Goal: Task Accomplishment & Management: Manage account settings

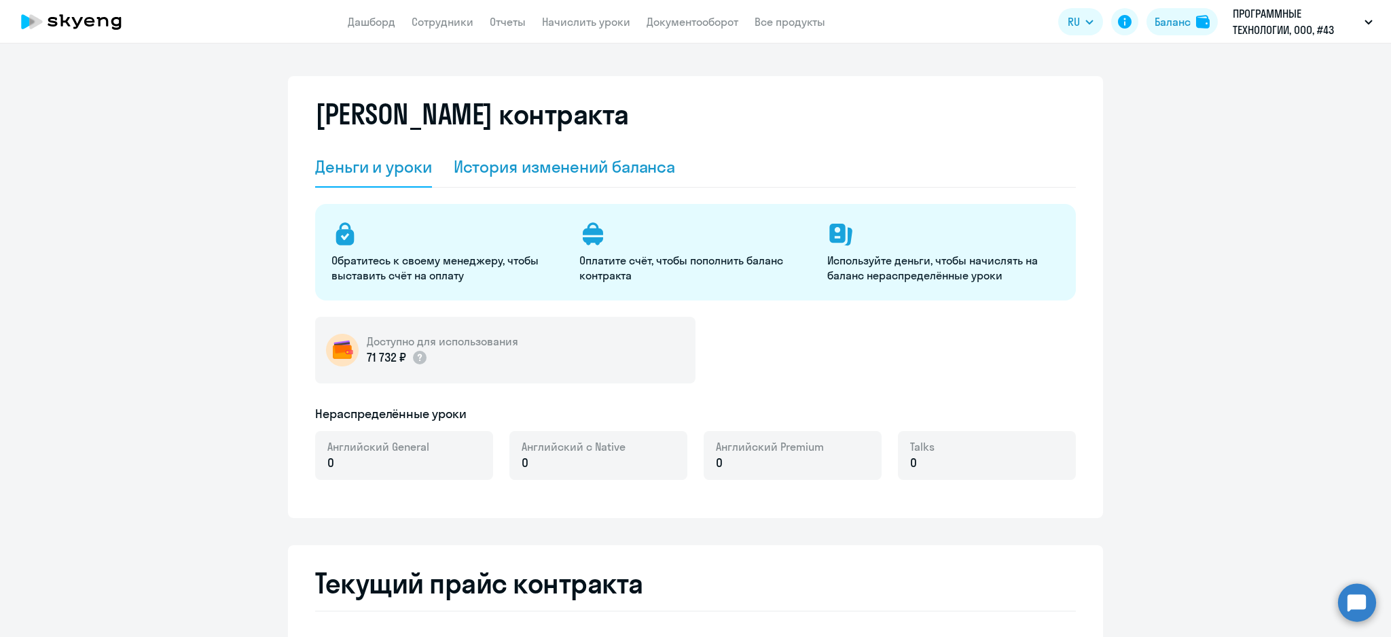
drag, startPoint x: 0, startPoint y: 0, endPoint x: 555, endPoint y: 167, distance: 579.6
click at [552, 163] on div "История изменений баланса" at bounding box center [565, 167] width 222 height 22
select select "english_adult_not_native_speaker"
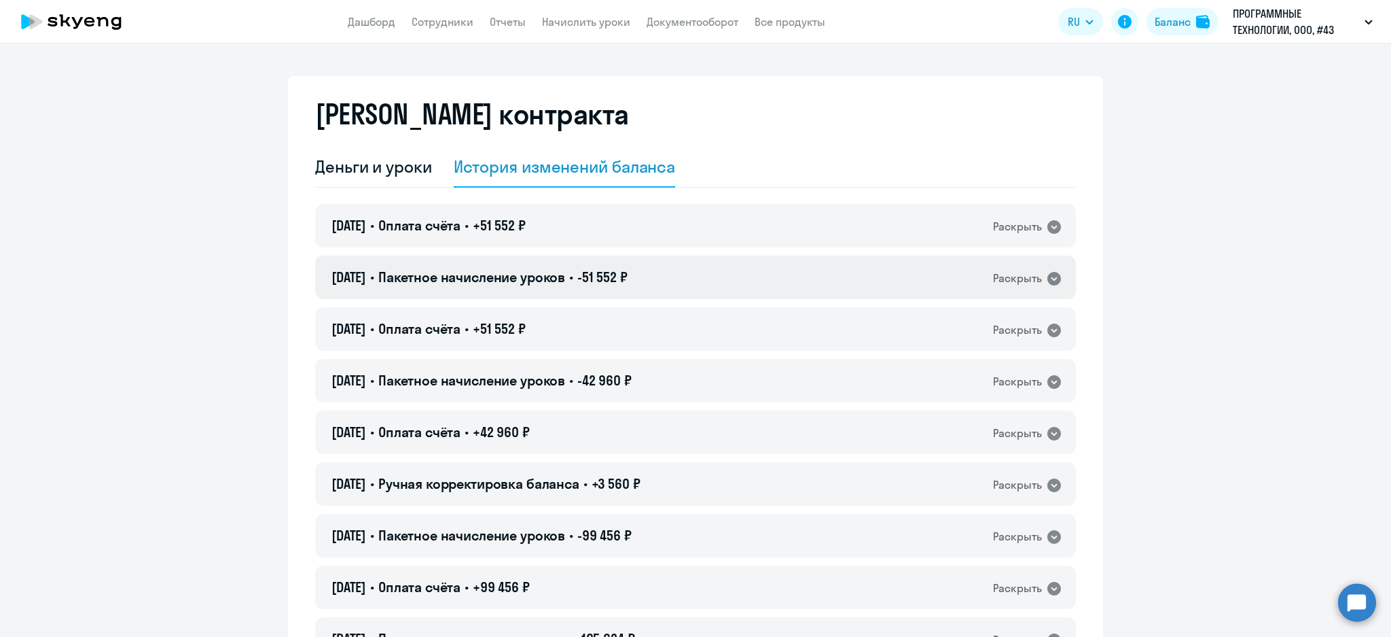
click at [679, 276] on div "[DATE] • Пакетное начисление уроков • -51 552 ₽ Раскрыть" at bounding box center [695, 276] width 761 height 43
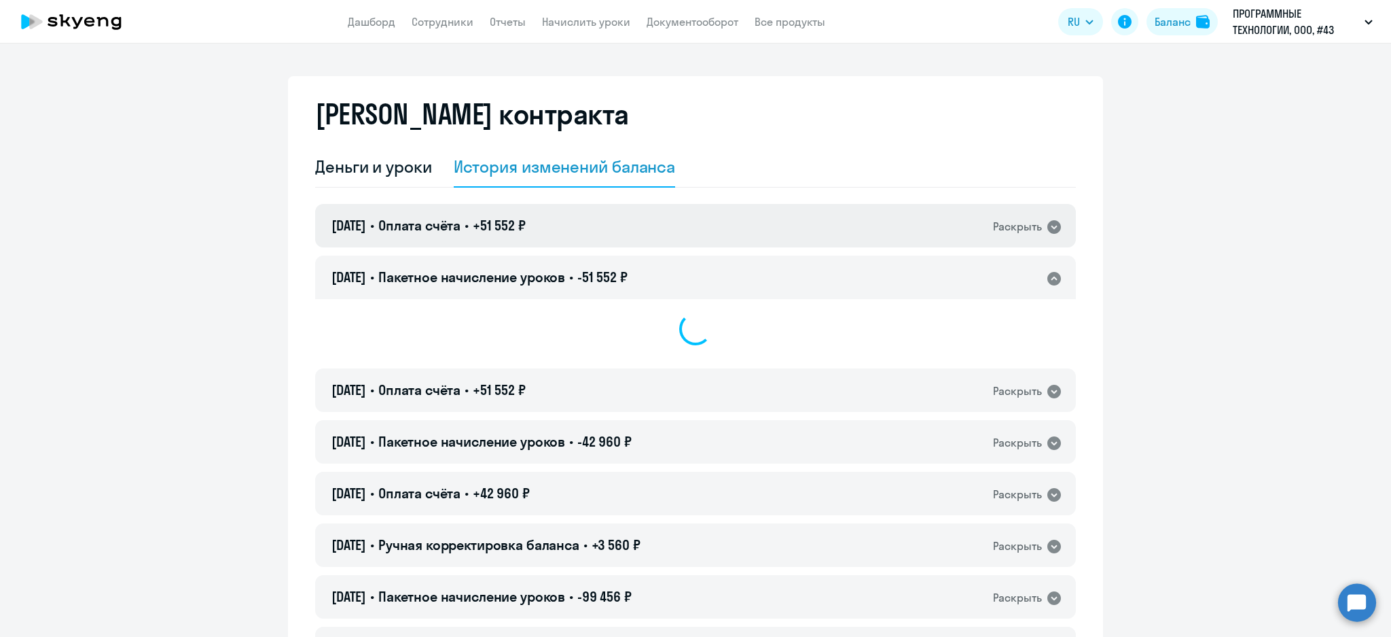
click at [698, 237] on div "[DATE] • Оплата счёта • +51 552 ₽ Раскрыть" at bounding box center [695, 225] width 761 height 43
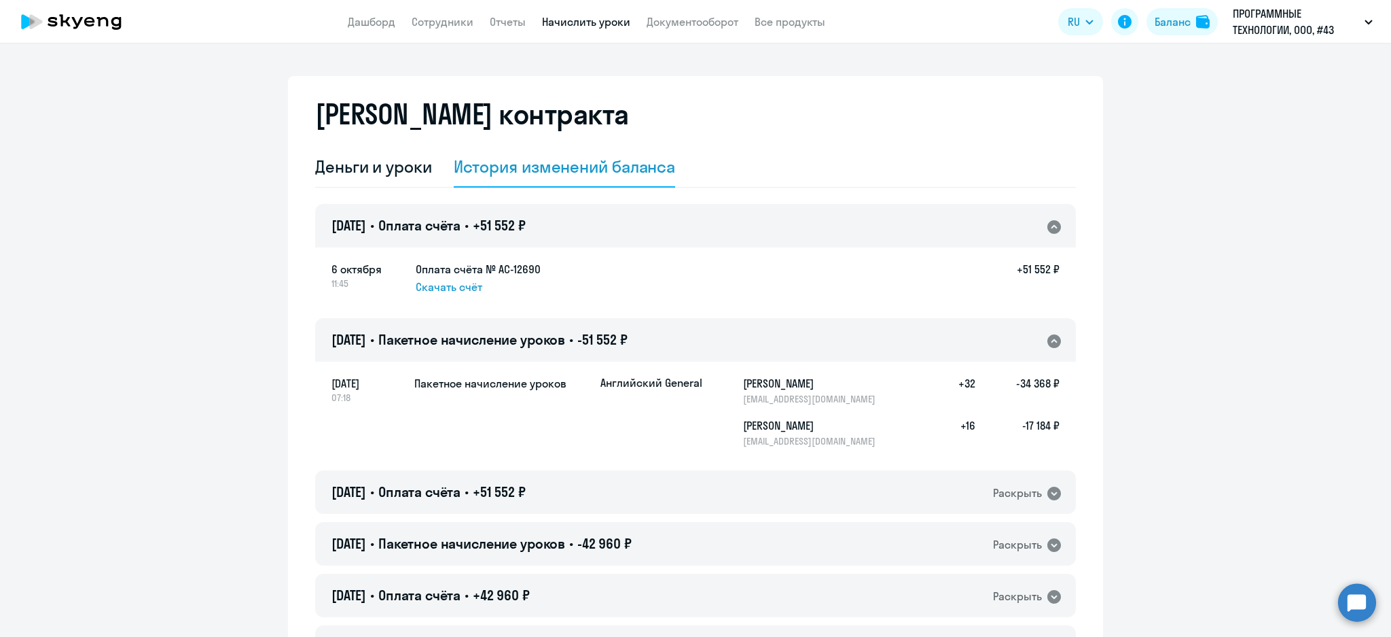
click at [594, 24] on link "Начислить уроки" at bounding box center [586, 22] width 88 height 14
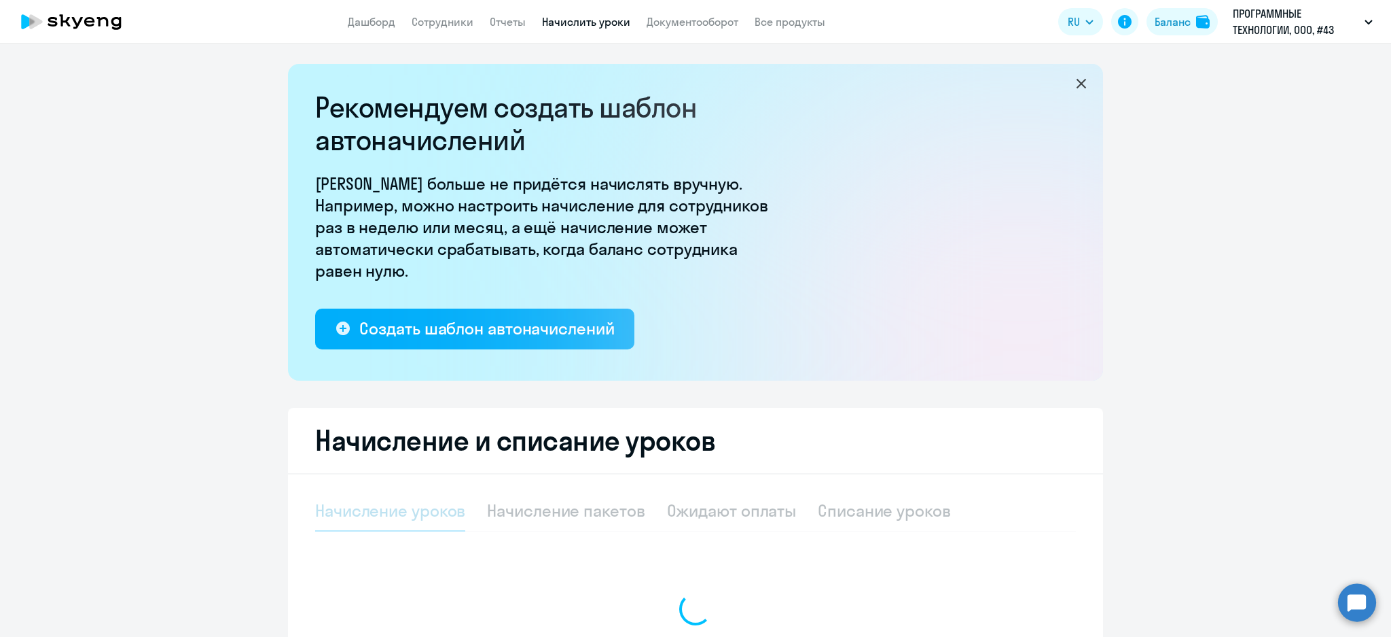
select select "10"
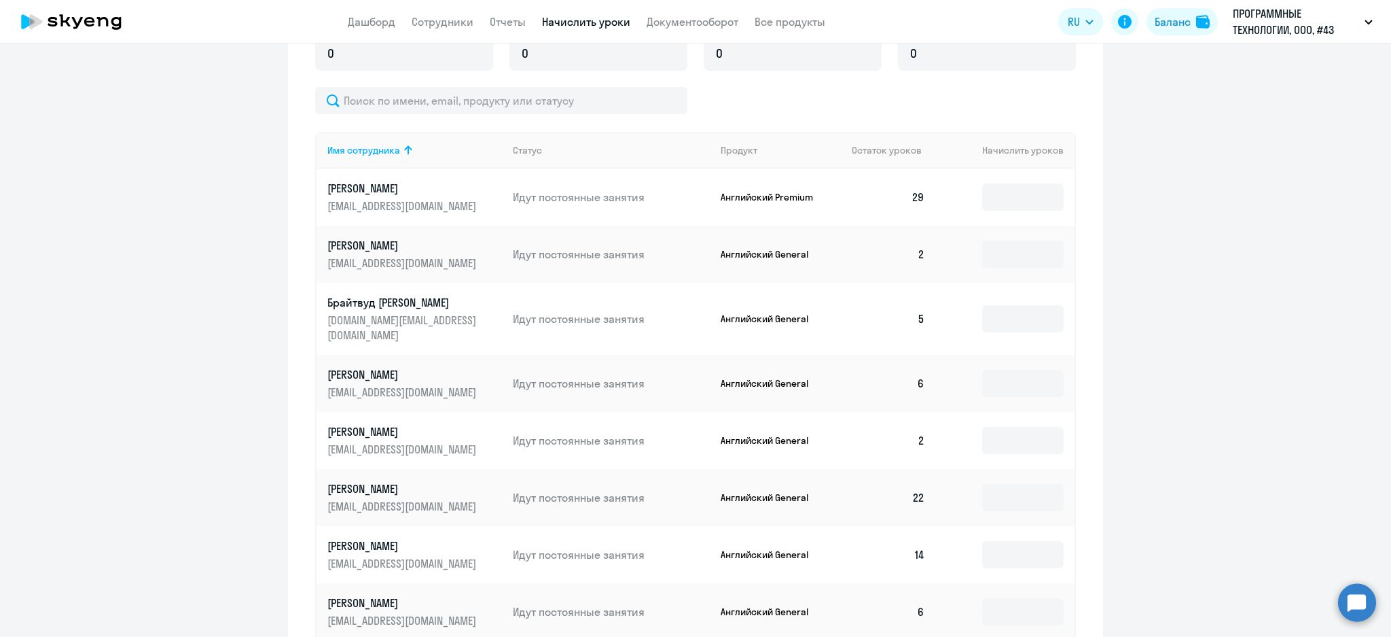
scroll to position [742, 0]
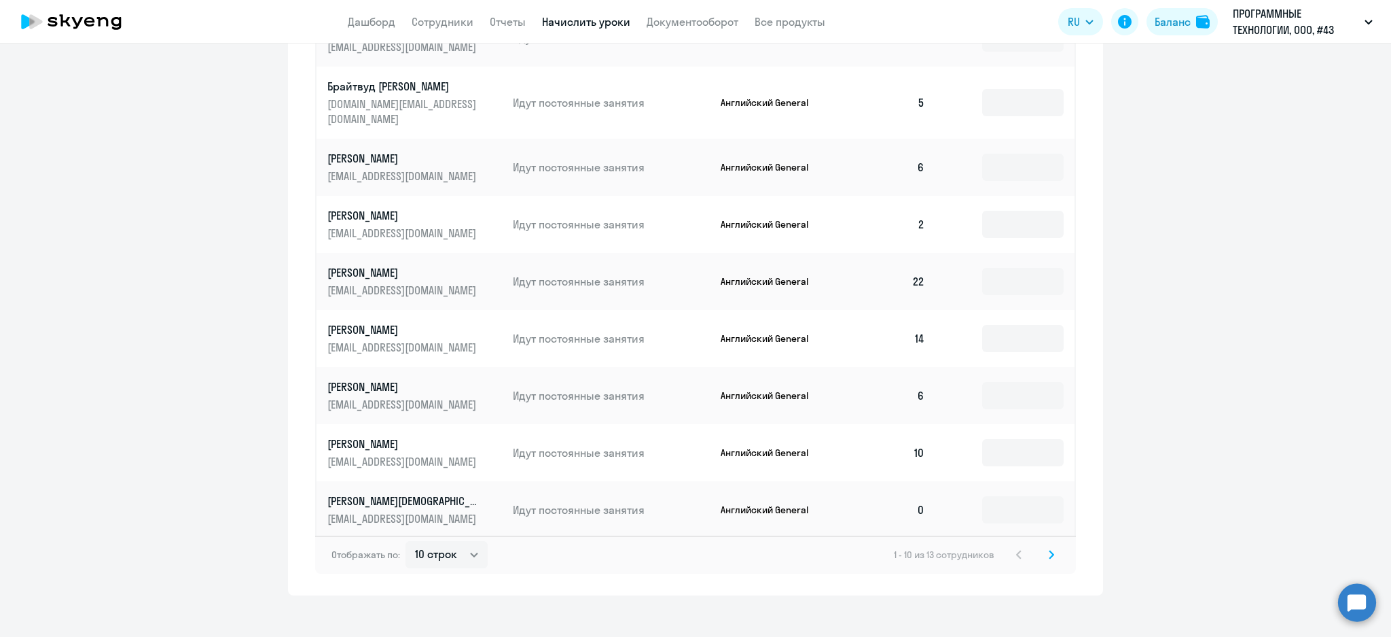
click at [1049, 550] on icon at bounding box center [1051, 555] width 5 height 10
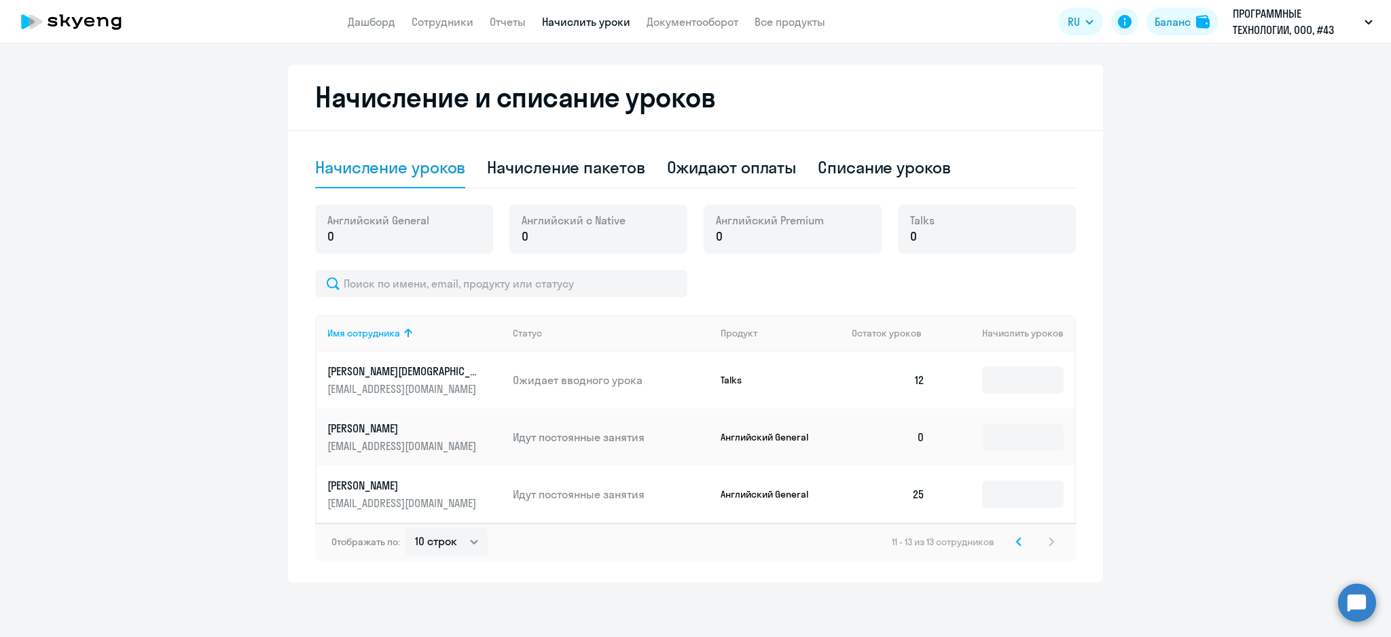
scroll to position [342, 0]
click at [1182, 18] on div "Баланс" at bounding box center [1173, 22] width 36 height 16
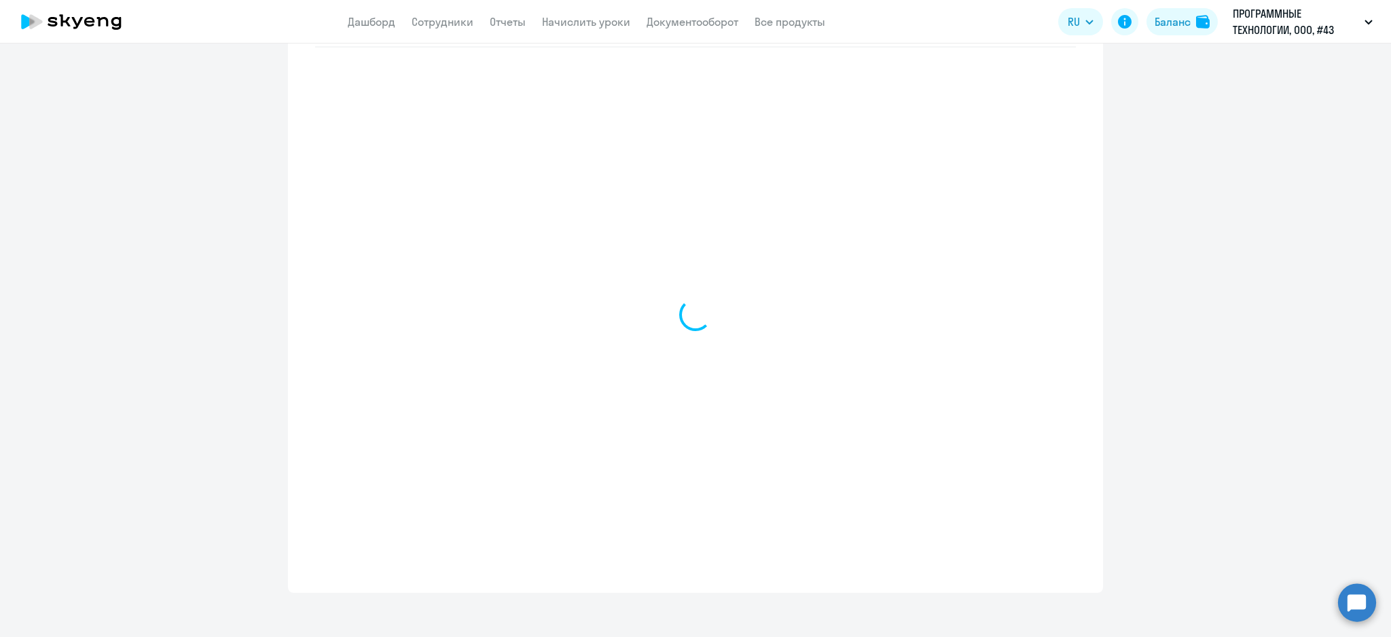
select select "english_adult_not_native_speaker"
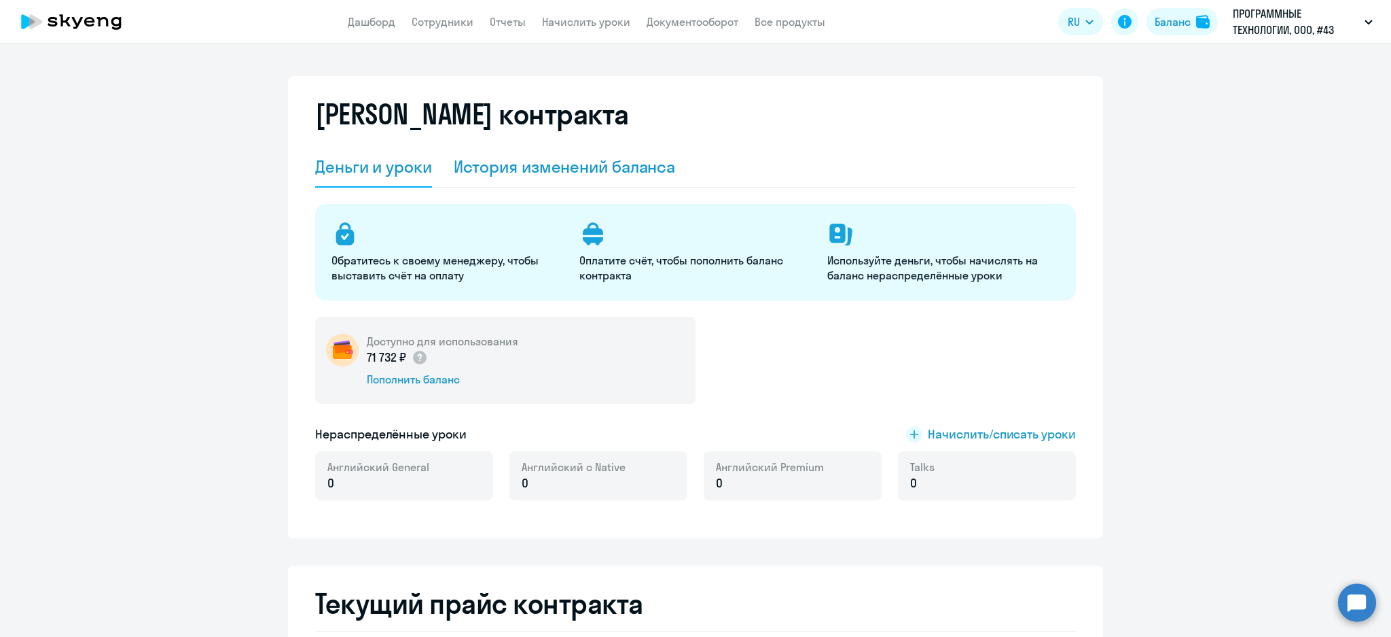
click at [596, 151] on div "История изменений баланса" at bounding box center [565, 167] width 222 height 41
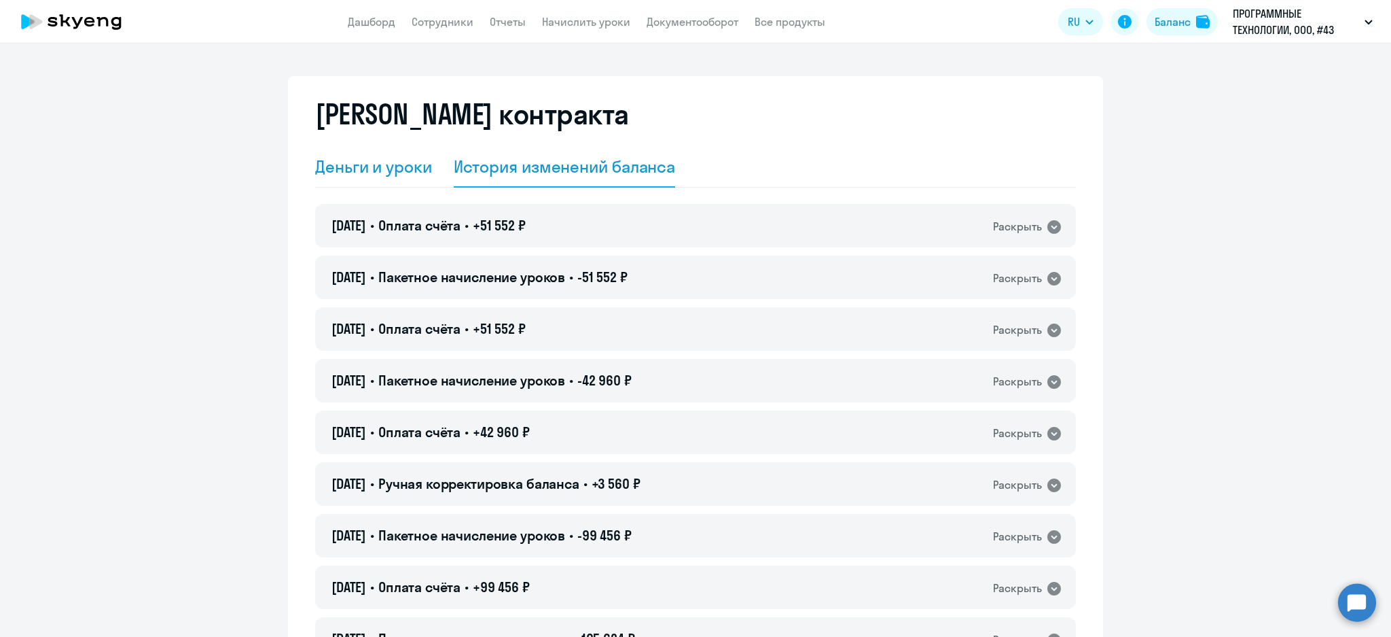
click at [405, 175] on div "Деньги и уроки" at bounding box center [373, 167] width 117 height 22
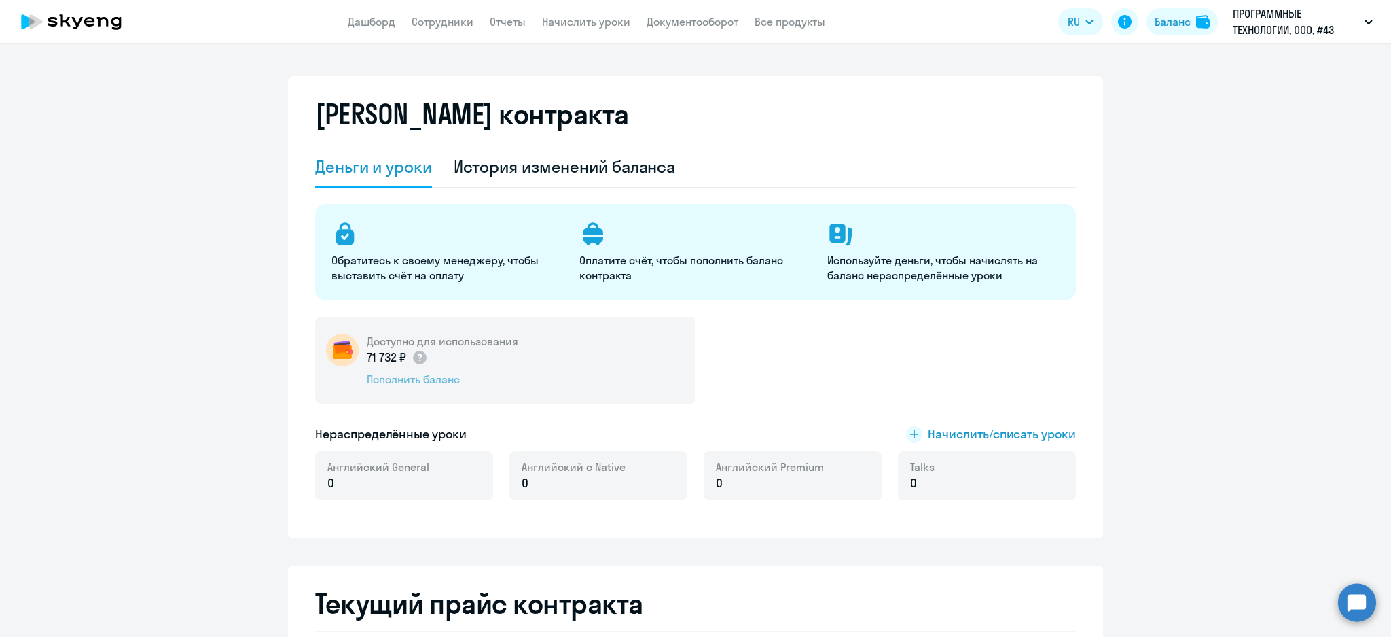
click at [421, 382] on div "Пополнить баланс" at bounding box center [442, 379] width 151 height 15
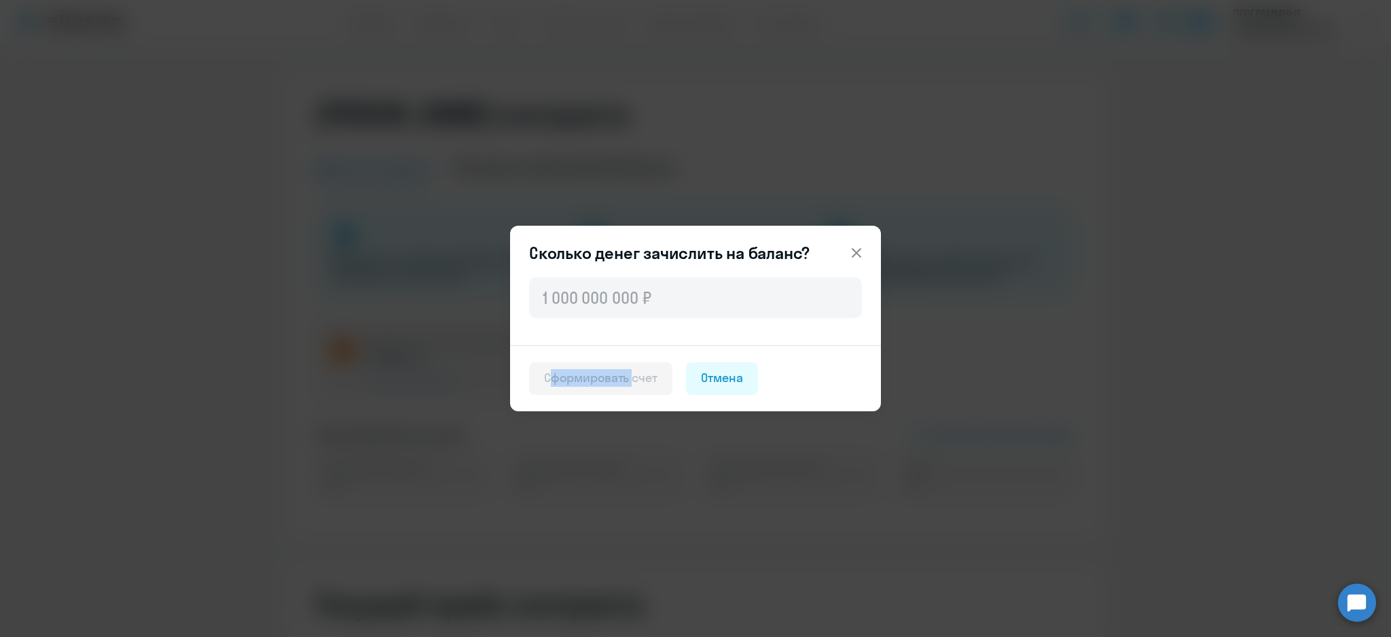
drag, startPoint x: 421, startPoint y: 382, endPoint x: 457, endPoint y: 378, distance: 35.6
click at [433, 378] on div "Сколько денег зачислить на баланс? Сформировать счет Отмена" at bounding box center [696, 318] width 658 height 380
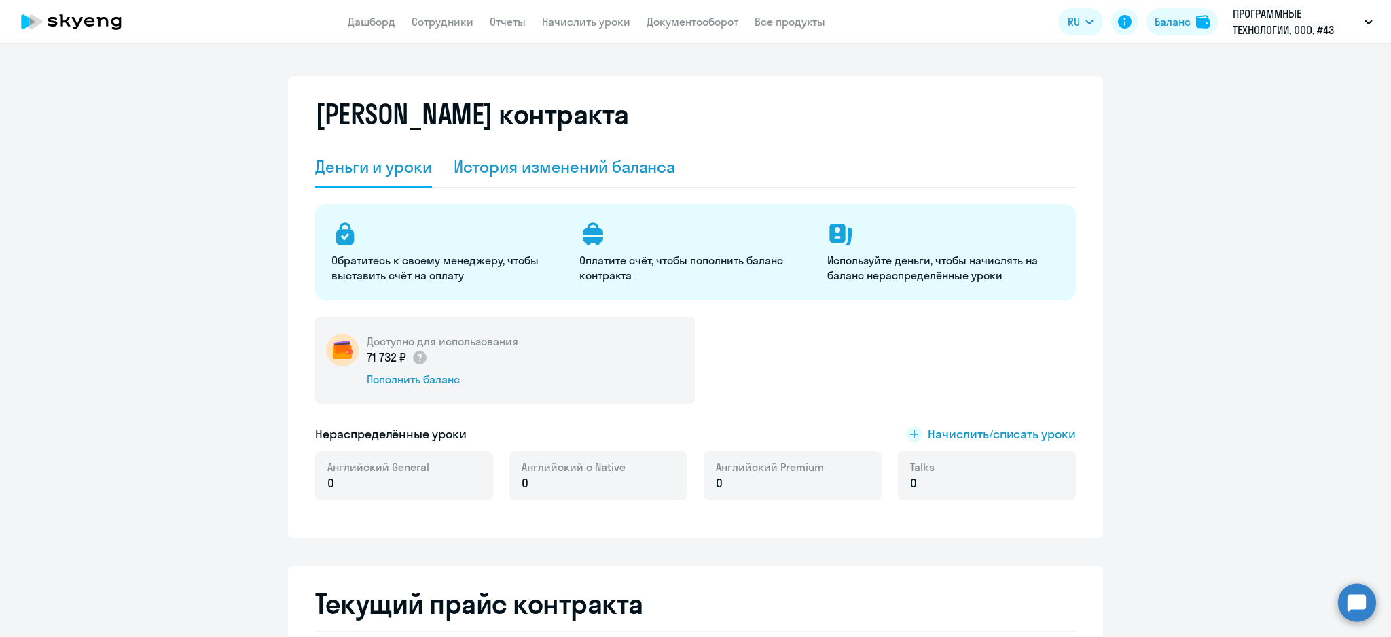
click at [574, 166] on div "История изменений баланса" at bounding box center [565, 167] width 222 height 22
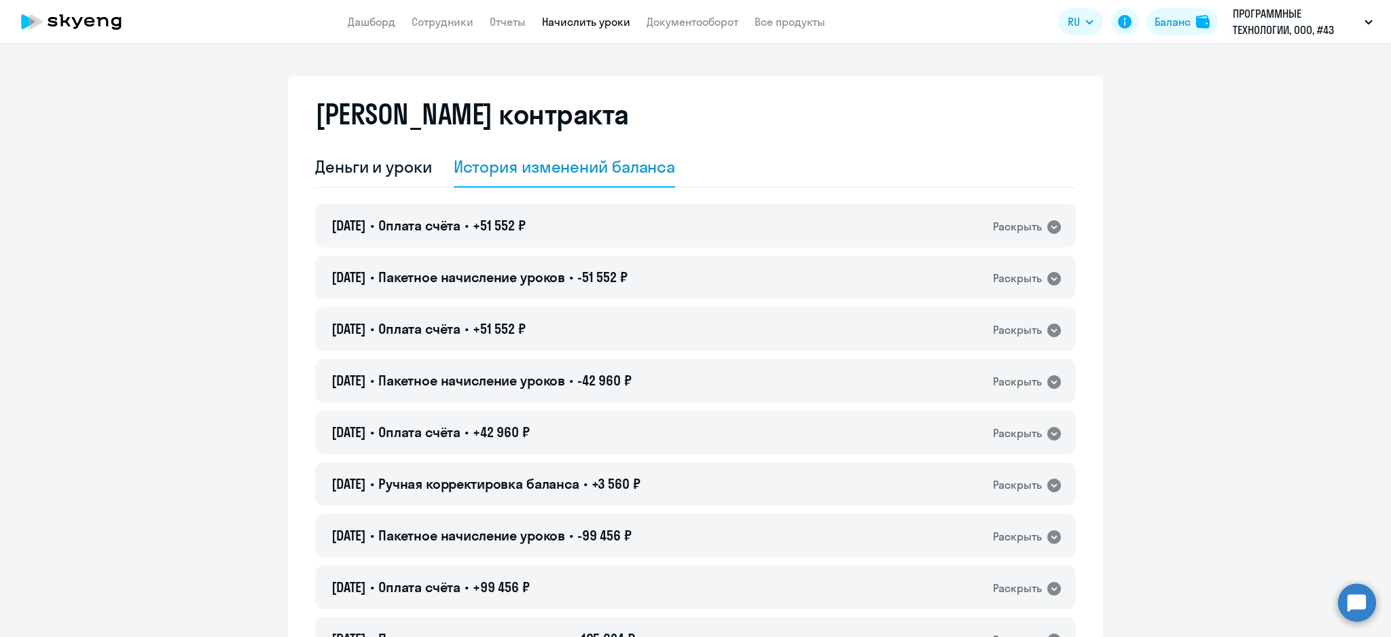
click at [603, 26] on link "Начислить уроки" at bounding box center [586, 22] width 88 height 14
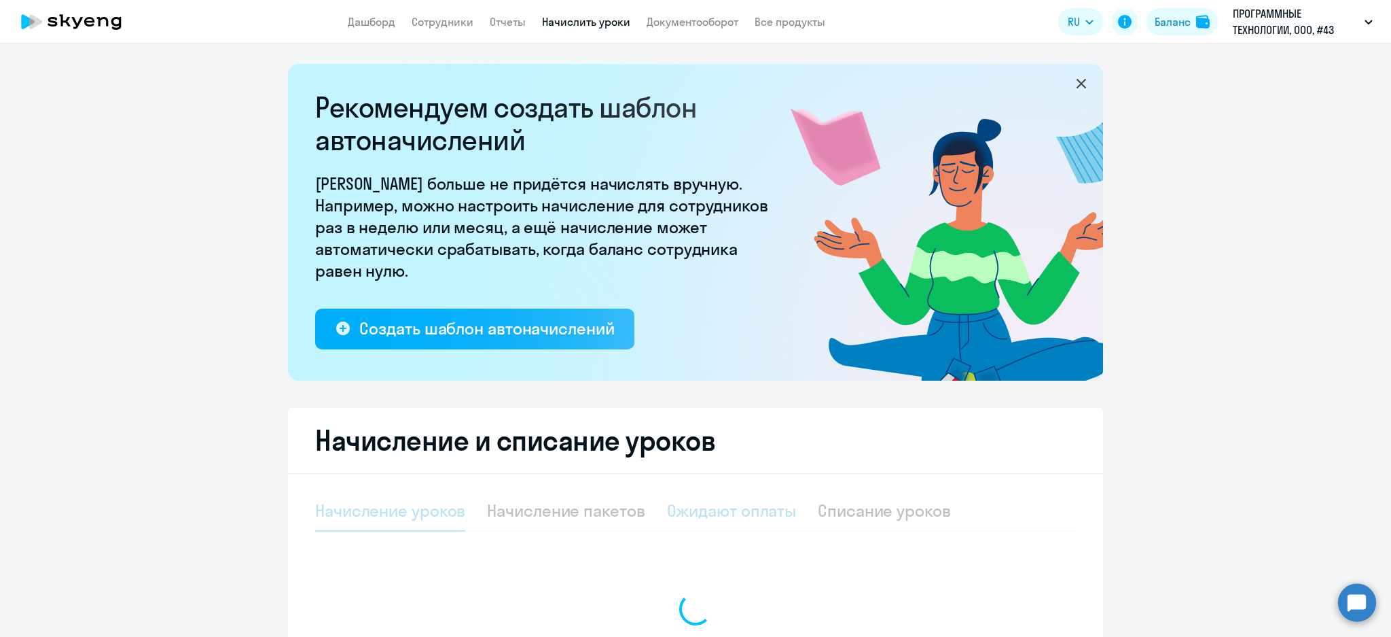
select select "10"
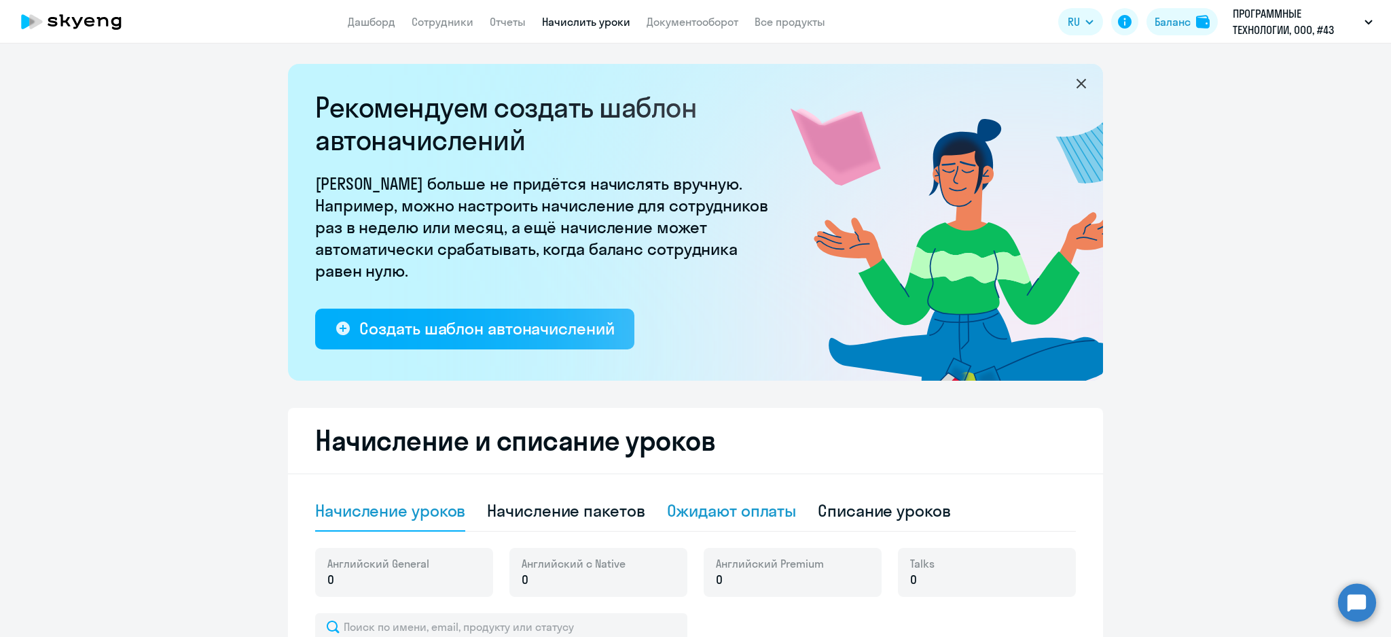
click at [719, 506] on div "Ожидают оплаты" at bounding box center [732, 510] width 130 height 22
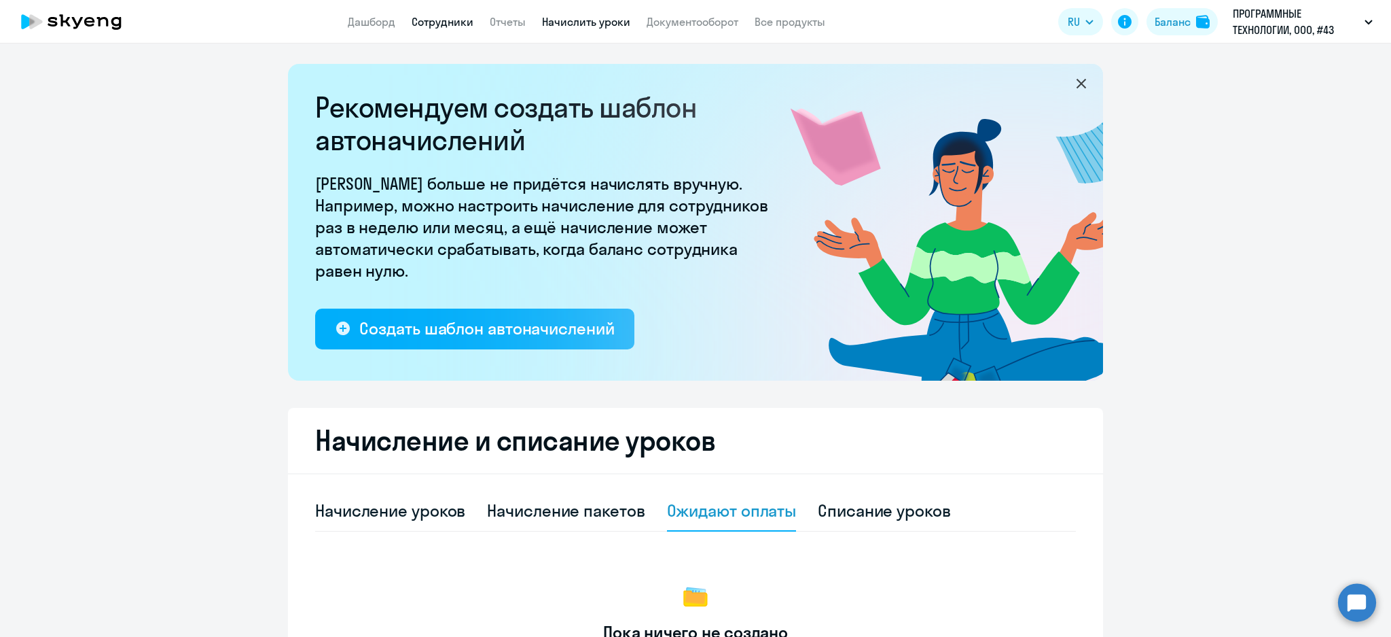
click at [452, 17] on link "Сотрудники" at bounding box center [443, 22] width 62 height 14
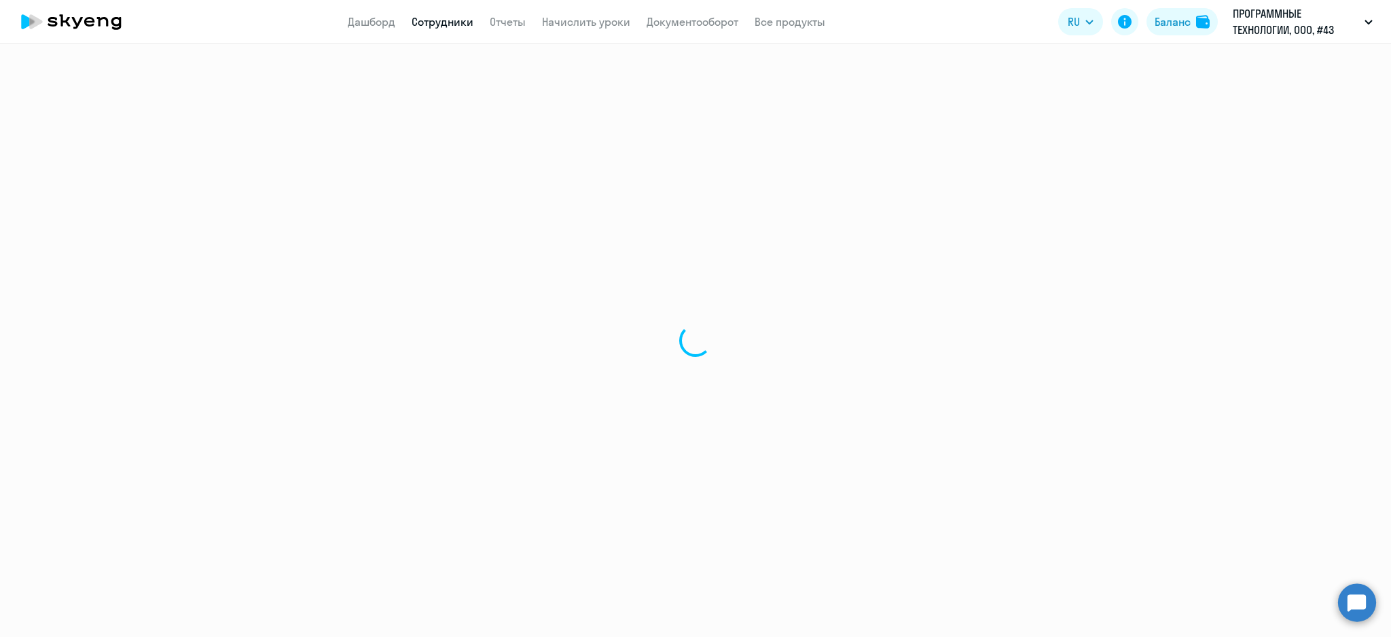
select select "30"
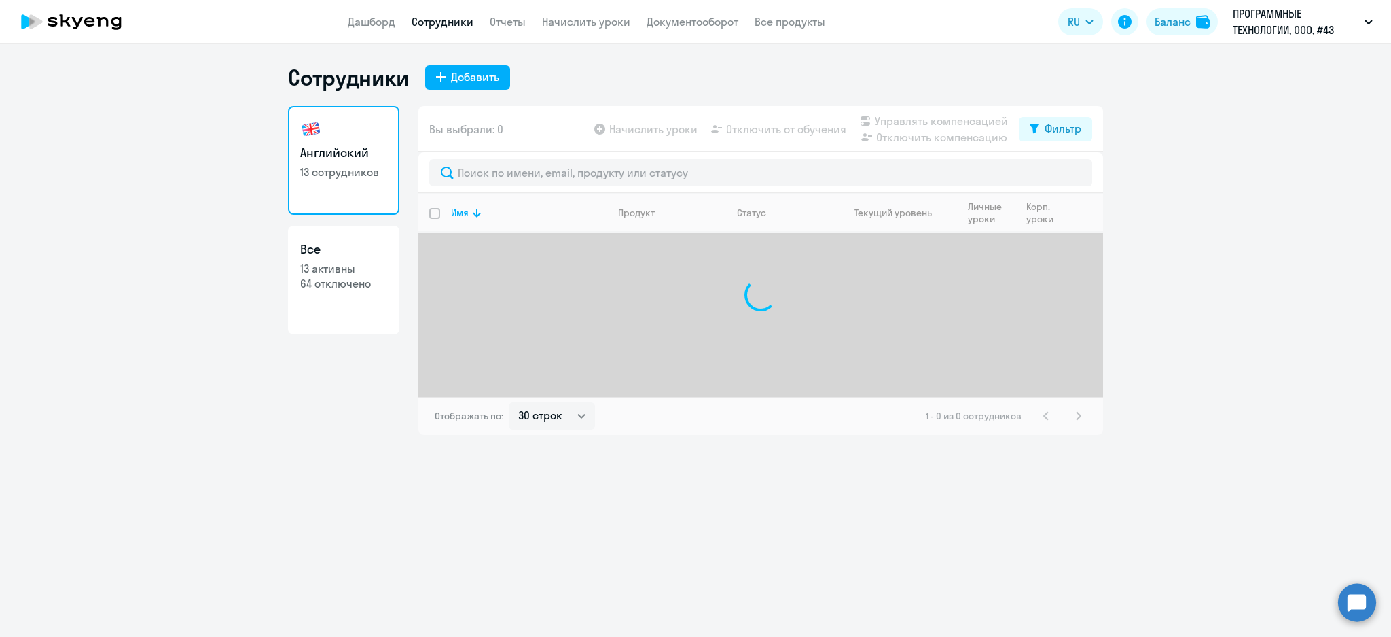
drag, startPoint x: 1059, startPoint y: 120, endPoint x: 1061, endPoint y: 142, distance: 21.8
click at [1059, 122] on div "Фильтр" at bounding box center [1063, 128] width 37 height 16
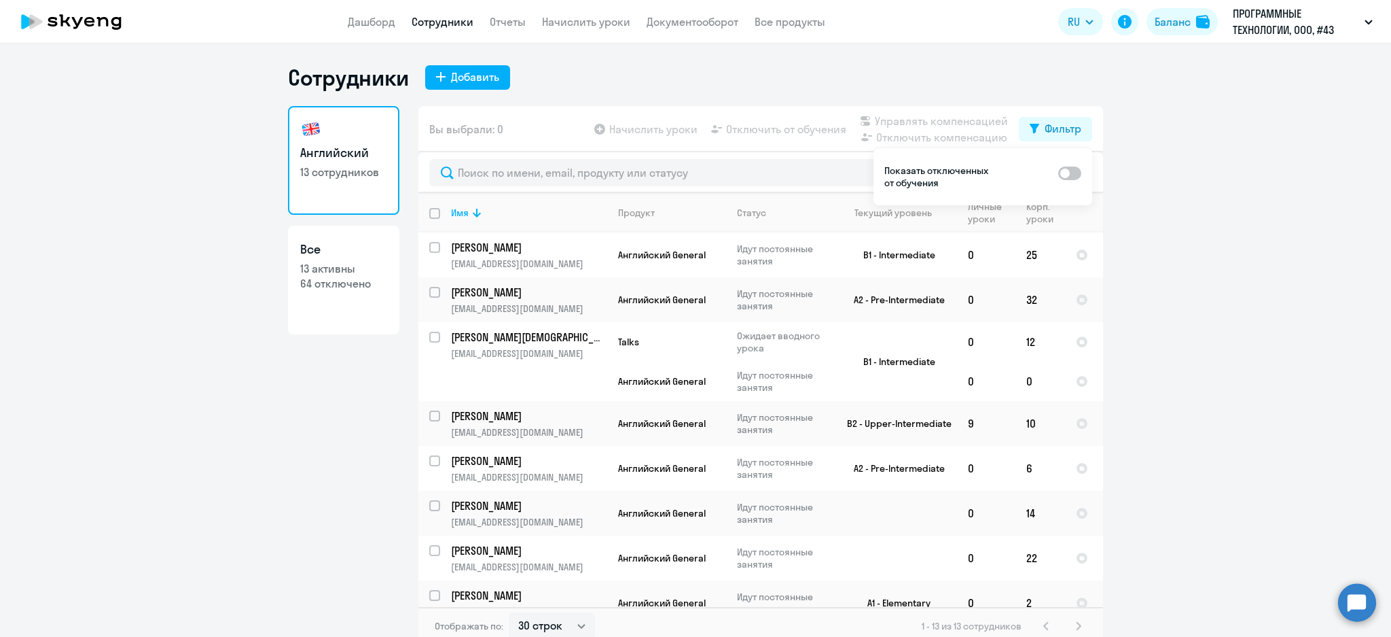
drag, startPoint x: 1067, startPoint y: 173, endPoint x: 1062, endPoint y: 178, distance: 7.7
click at [1068, 172] on span at bounding box center [1069, 173] width 23 height 14
click at [1058, 173] on input "checkbox" at bounding box center [1058, 173] width 1 height 1
checkbox input "true"
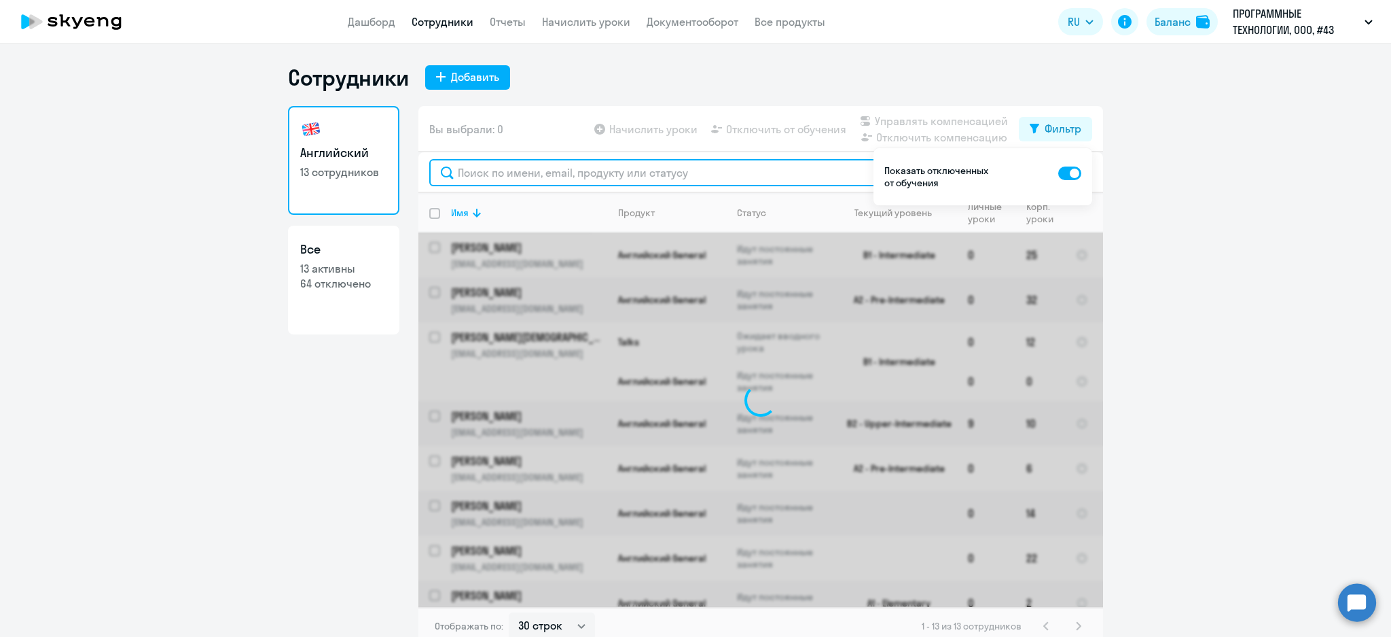
drag, startPoint x: 577, startPoint y: 168, endPoint x: 571, endPoint y: 179, distance: 12.5
click at [573, 177] on input "text" at bounding box center [760, 172] width 663 height 27
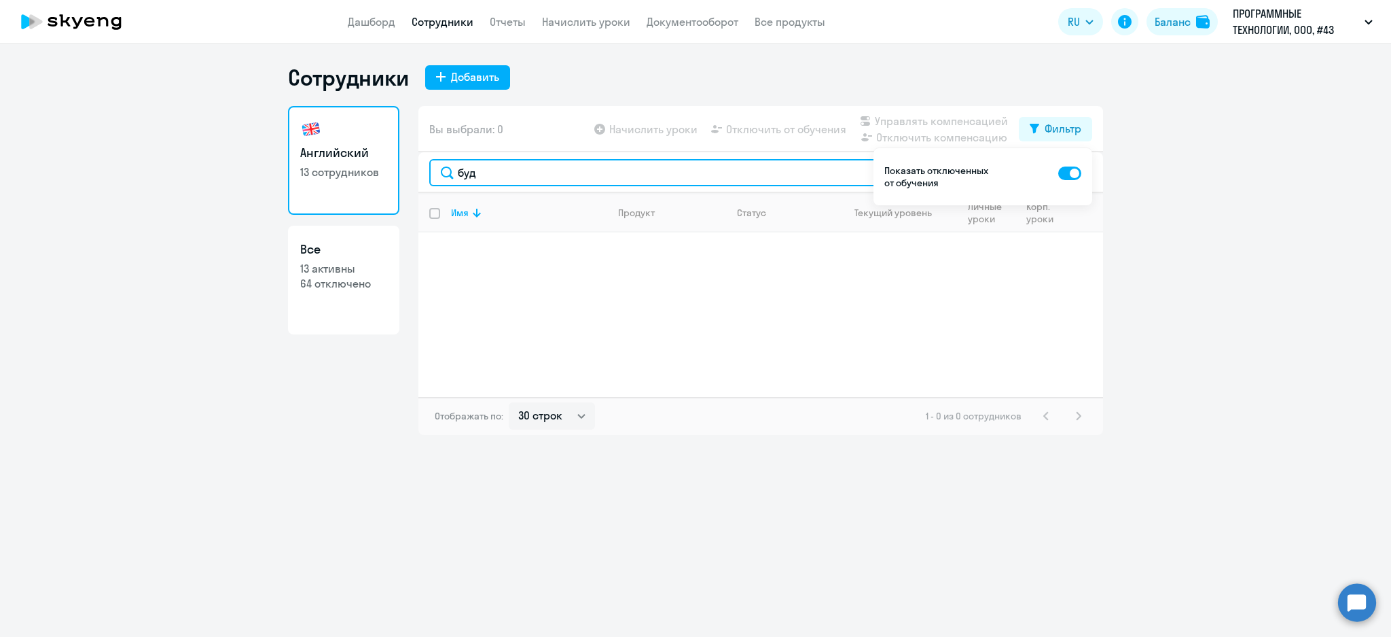
type input "буд"
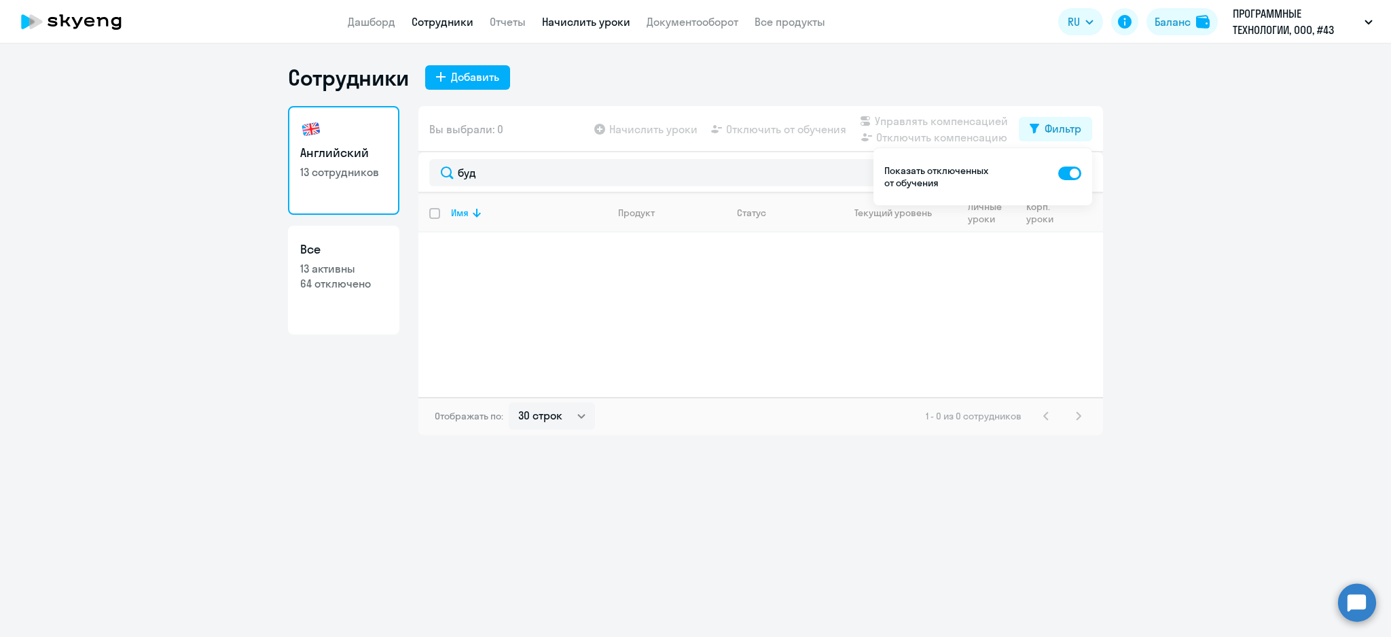
click at [607, 14] on app-menu-item-link "Начислить уроки" at bounding box center [586, 22] width 88 height 17
click at [681, 21] on link "Документооборот" at bounding box center [693, 22] width 92 height 14
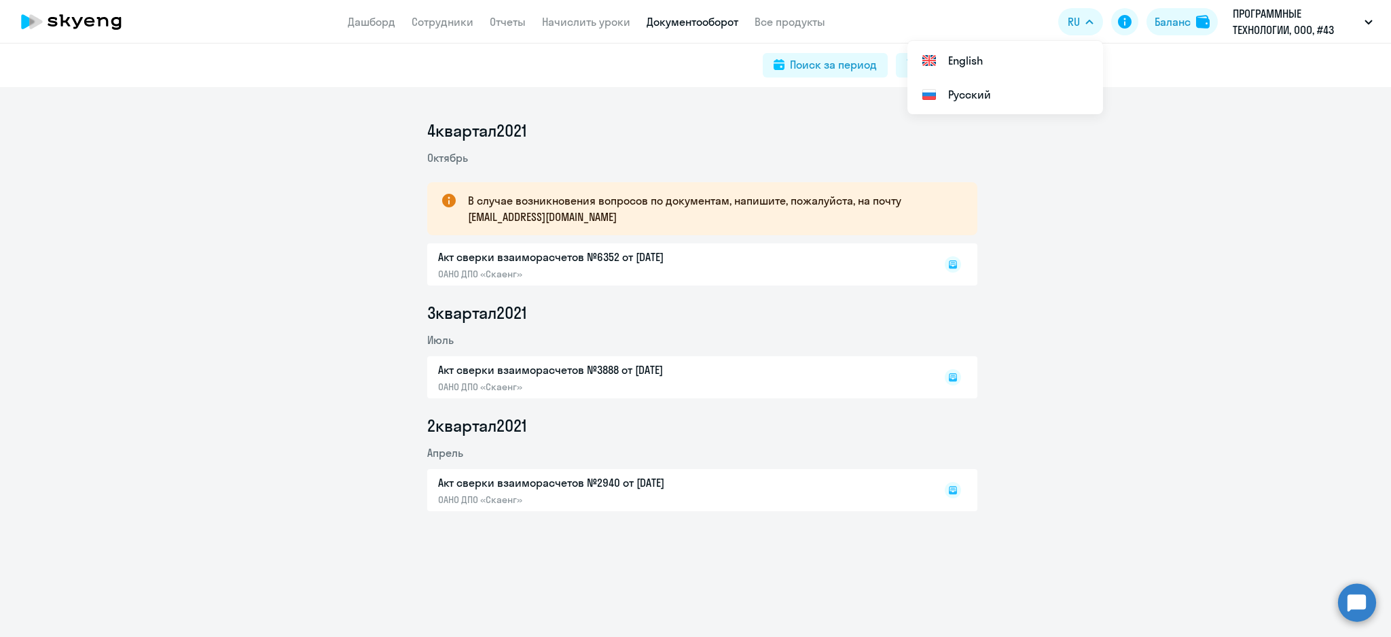
drag, startPoint x: 1196, startPoint y: 26, endPoint x: 1167, endPoint y: 39, distance: 31.9
click at [1196, 25] on img at bounding box center [1203, 22] width 14 height 14
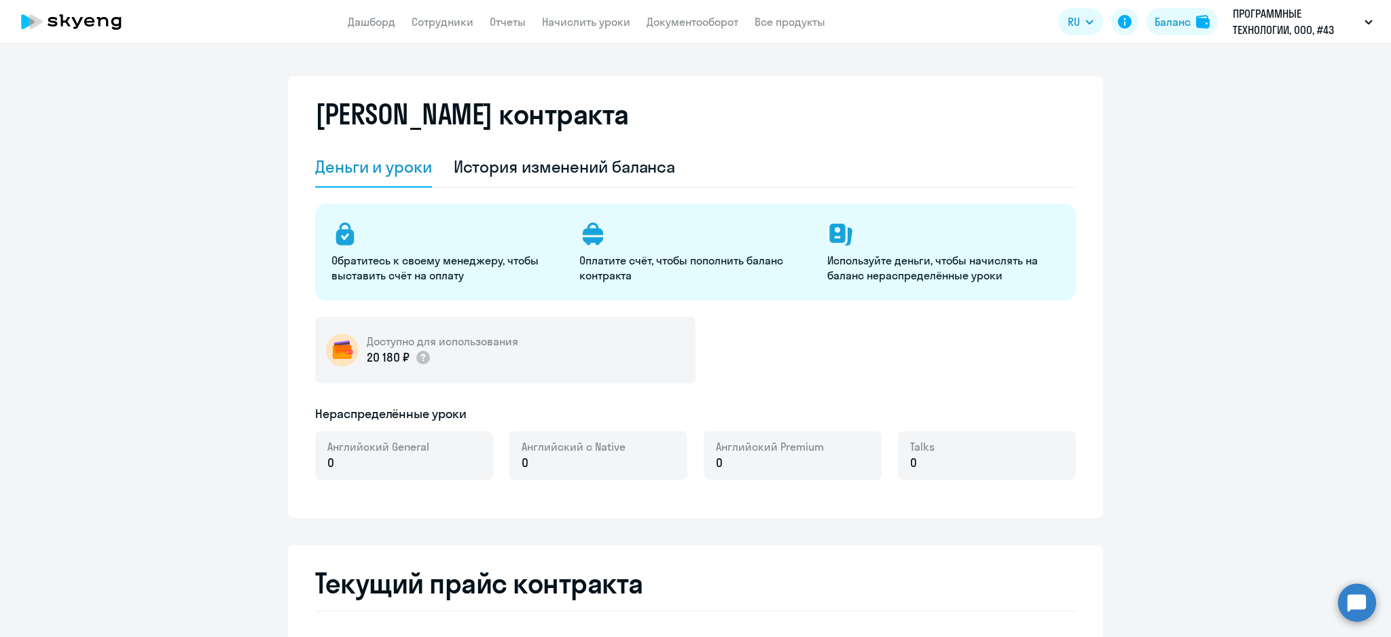
select select "english_adult_not_native_speaker"
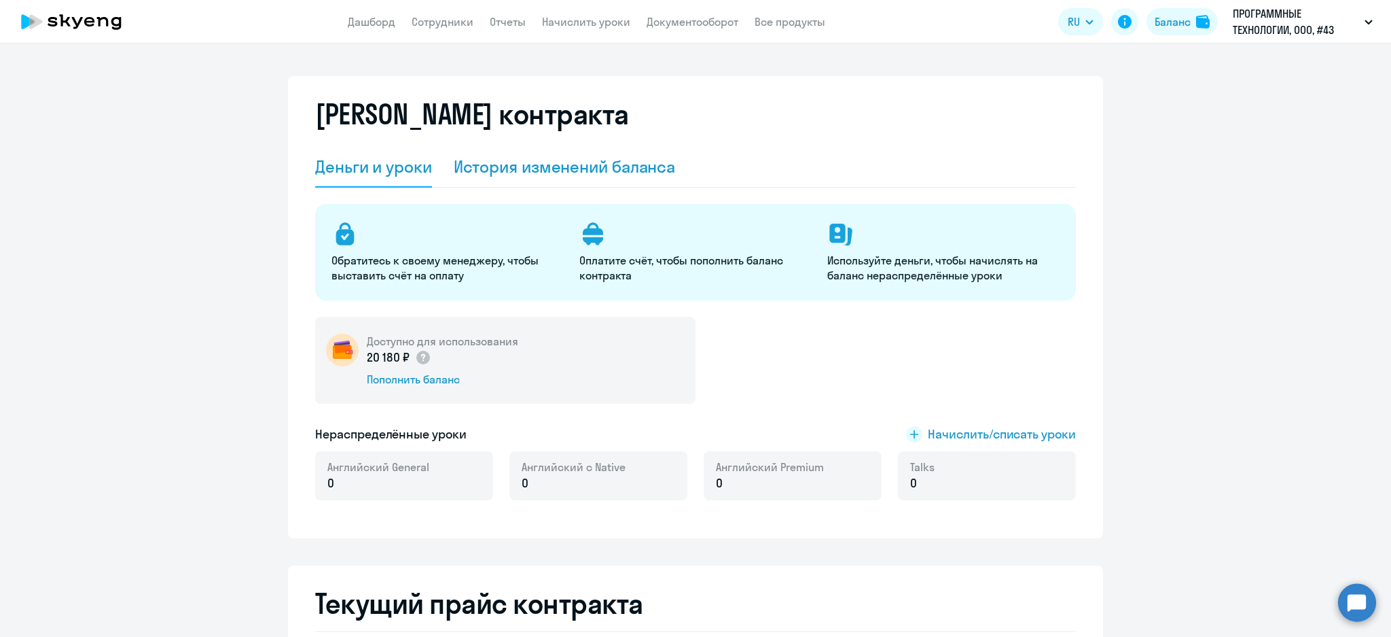
click at [595, 157] on div "История изменений баланса" at bounding box center [565, 167] width 222 height 22
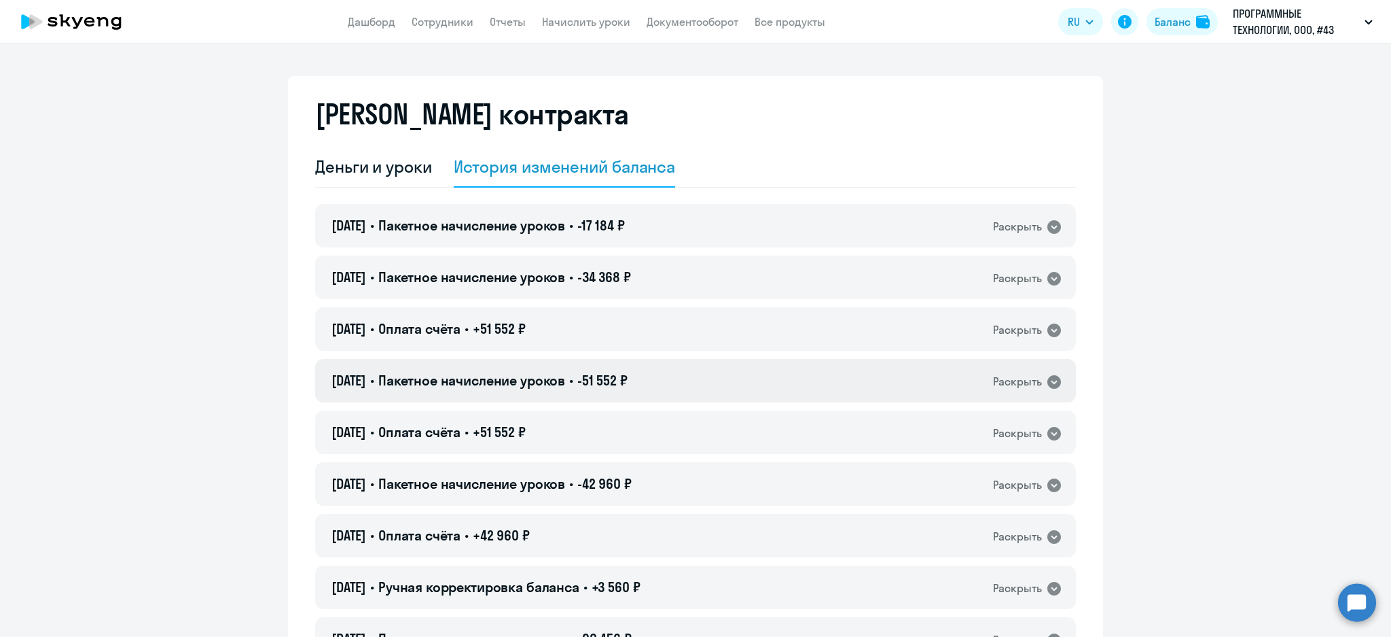
click at [734, 391] on div "[DATE] • Пакетное начисление уроков • -51 552 ₽ Раскрыть" at bounding box center [695, 380] width 761 height 43
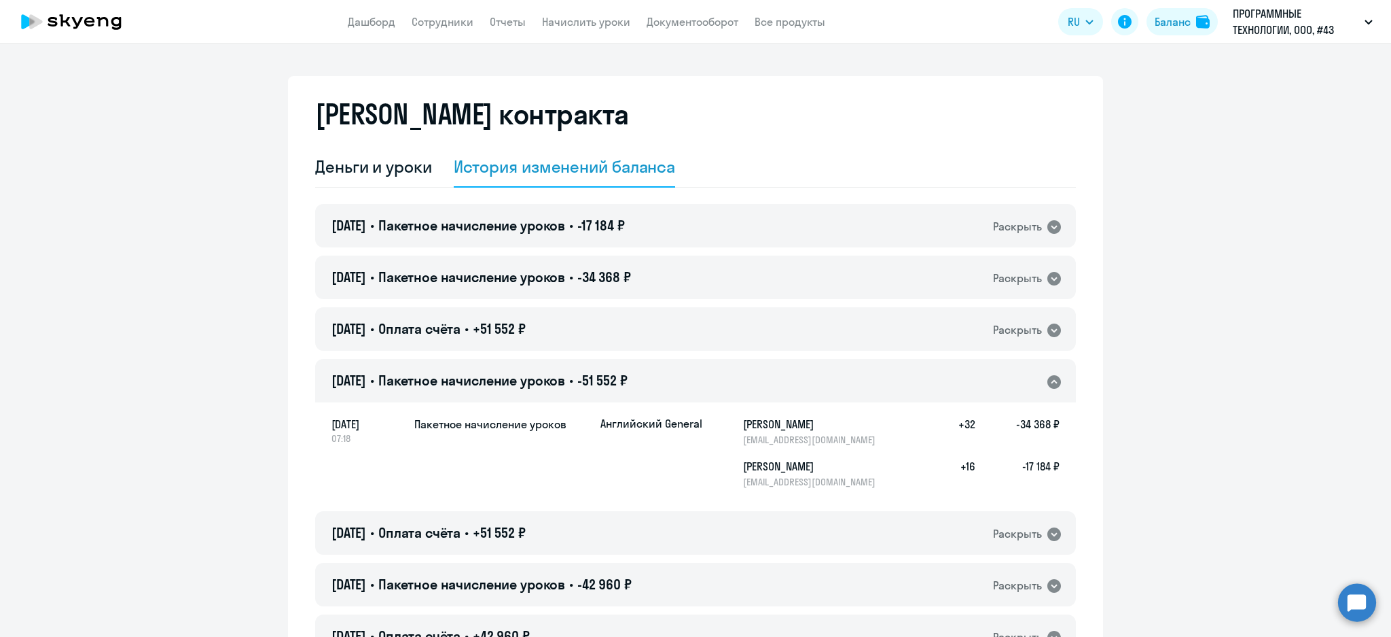
click at [742, 379] on div "[DATE] • Пакетное начисление уроков • -51 552 ₽ Раскрыть" at bounding box center [695, 380] width 761 height 43
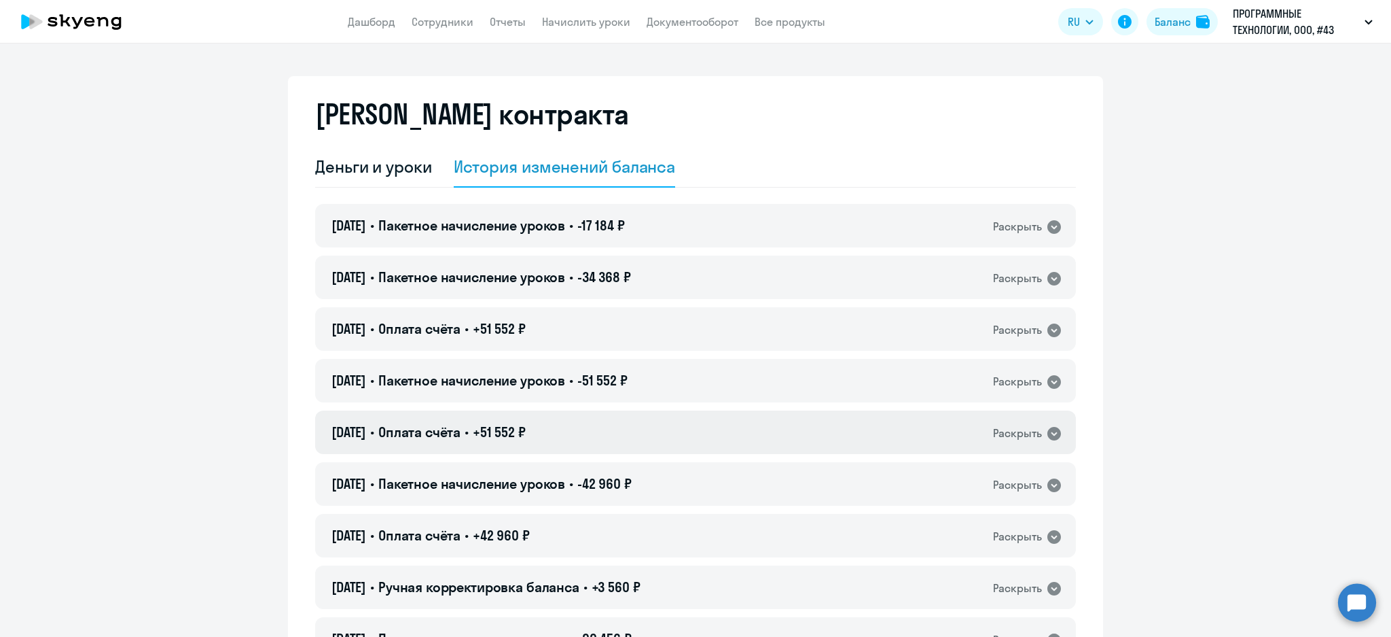
click at [741, 418] on div "[DATE] • Оплата счёта • +51 552 ₽ Раскрыть" at bounding box center [695, 431] width 761 height 43
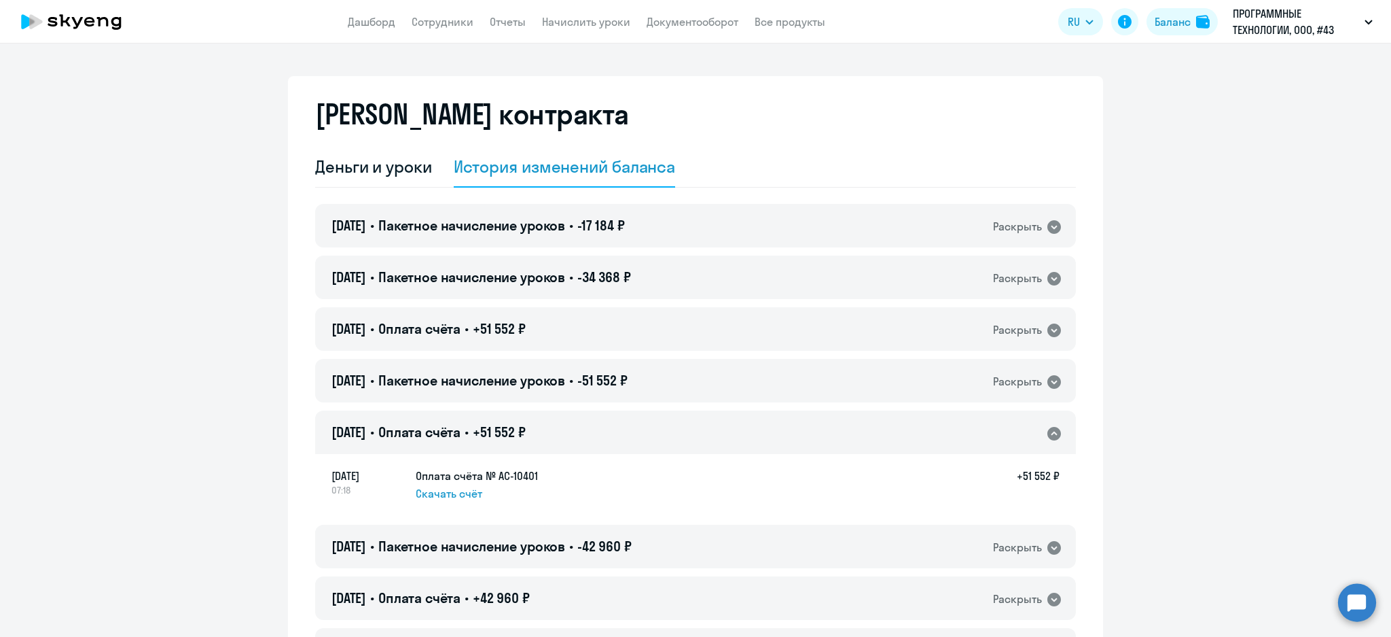
click at [740, 417] on div "[DATE] • Оплата счёта • +51 552 ₽ Раскрыть" at bounding box center [695, 431] width 761 height 43
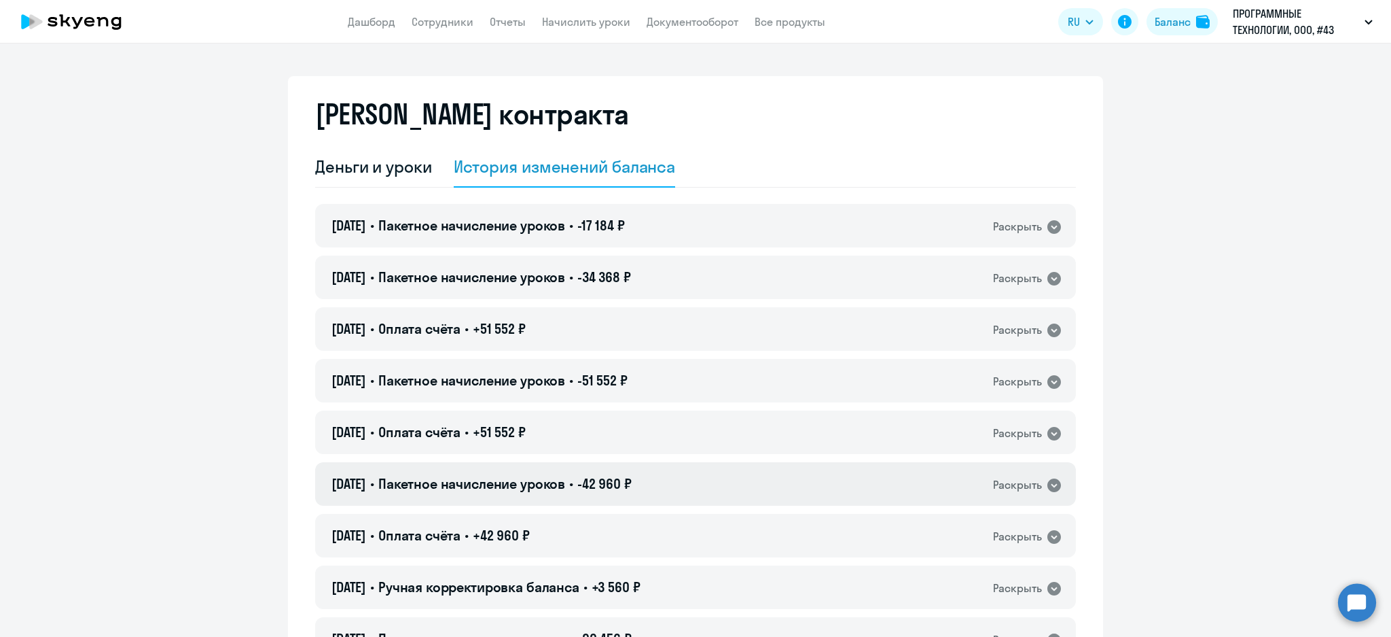
click at [717, 497] on div "[DATE] • Пакетное начисление уроков • -42 960 ₽ Раскрыть" at bounding box center [695, 483] width 761 height 43
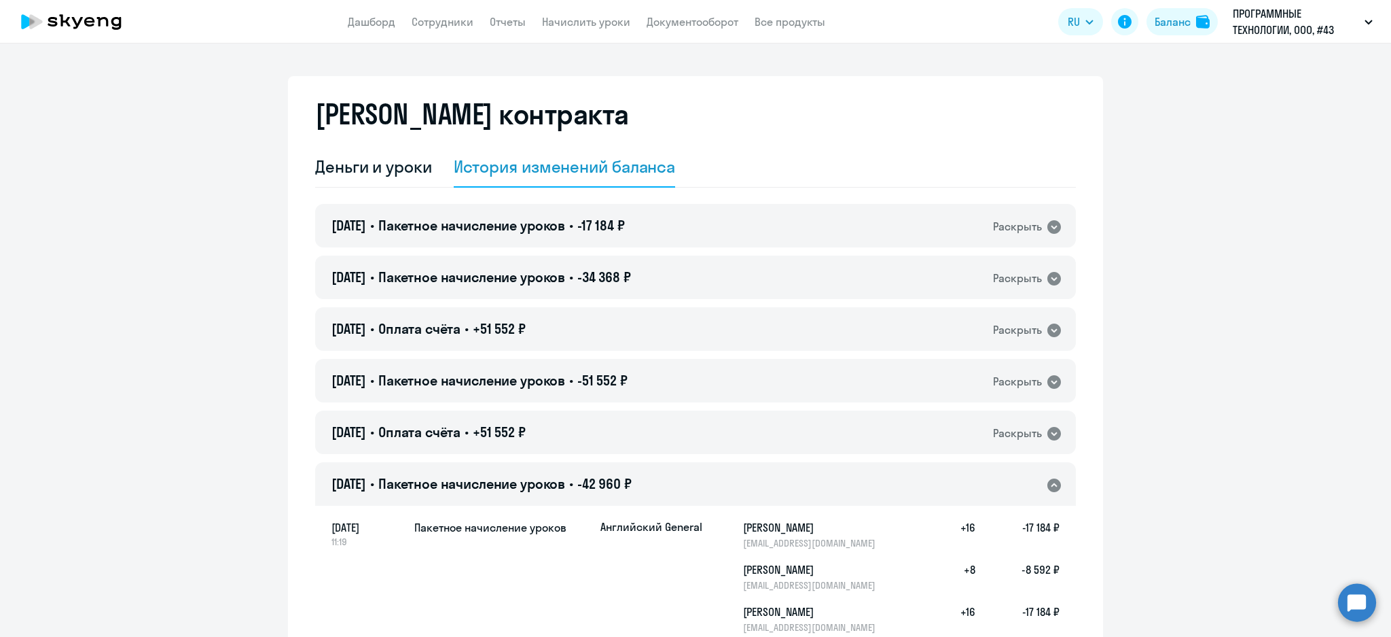
scroll to position [90, 0]
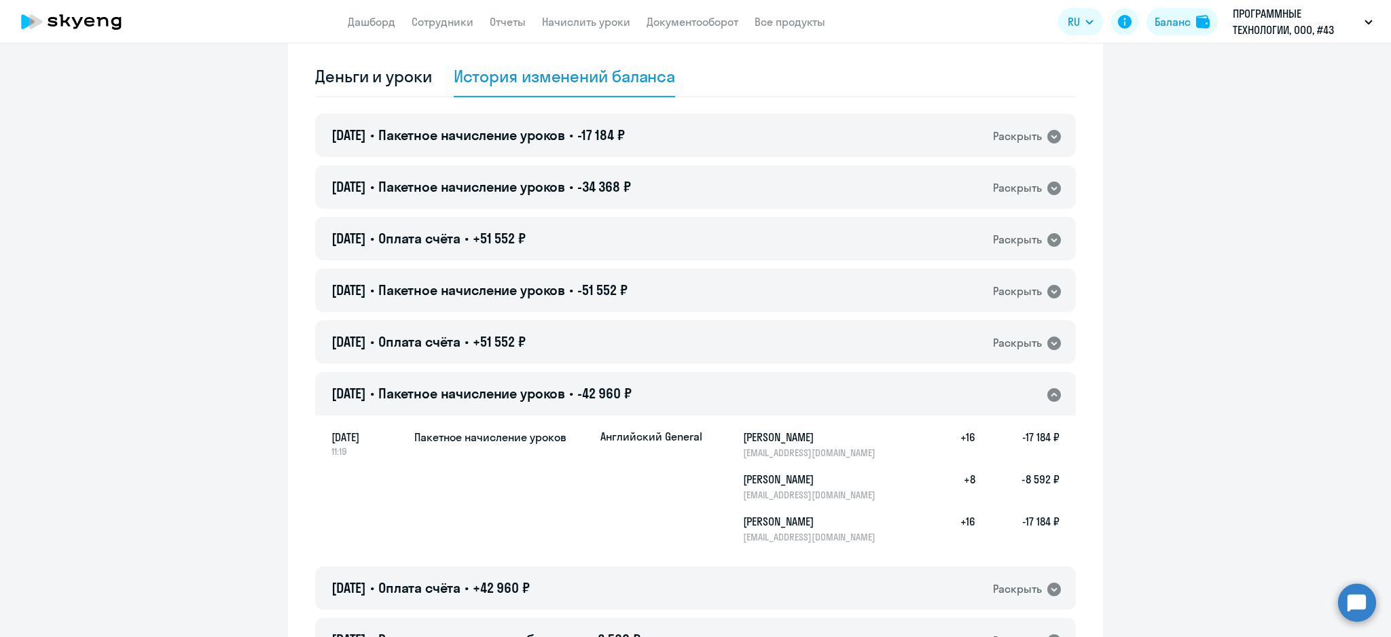
click at [683, 389] on div "[DATE] • Пакетное начисление уроков • -42 960 ₽ Раскрыть" at bounding box center [695, 393] width 761 height 43
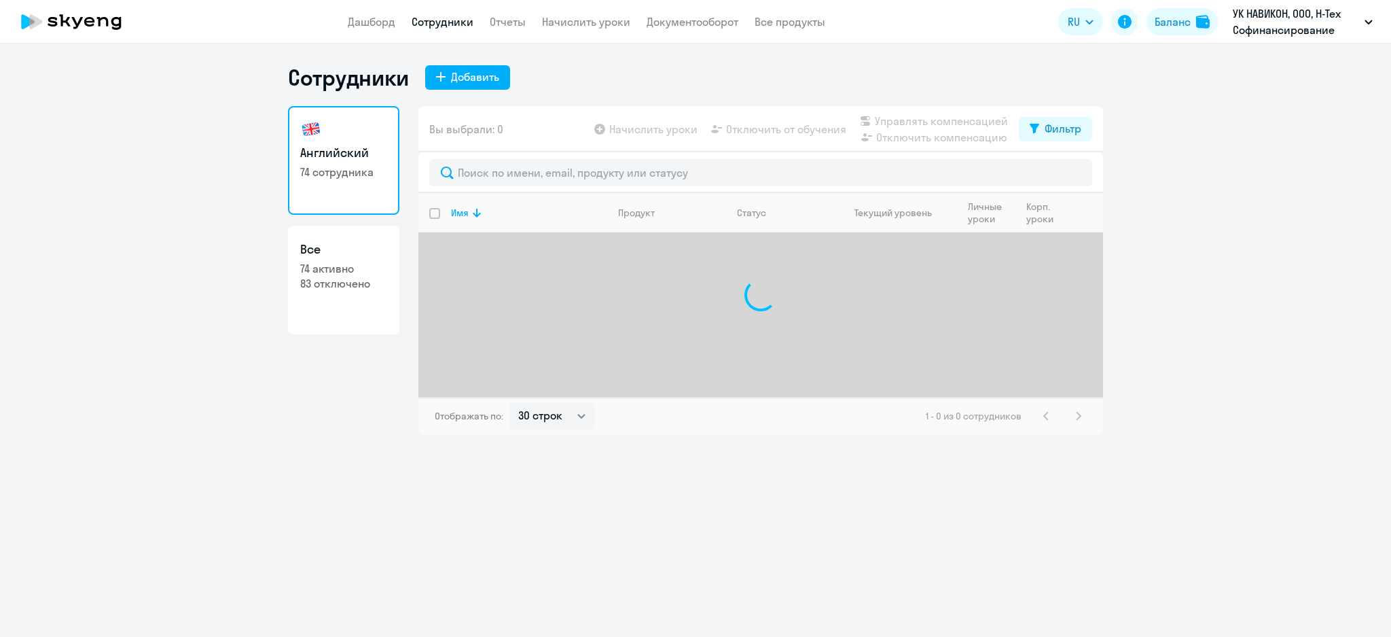
select select "30"
click at [486, 173] on input "text" at bounding box center [760, 172] width 663 height 27
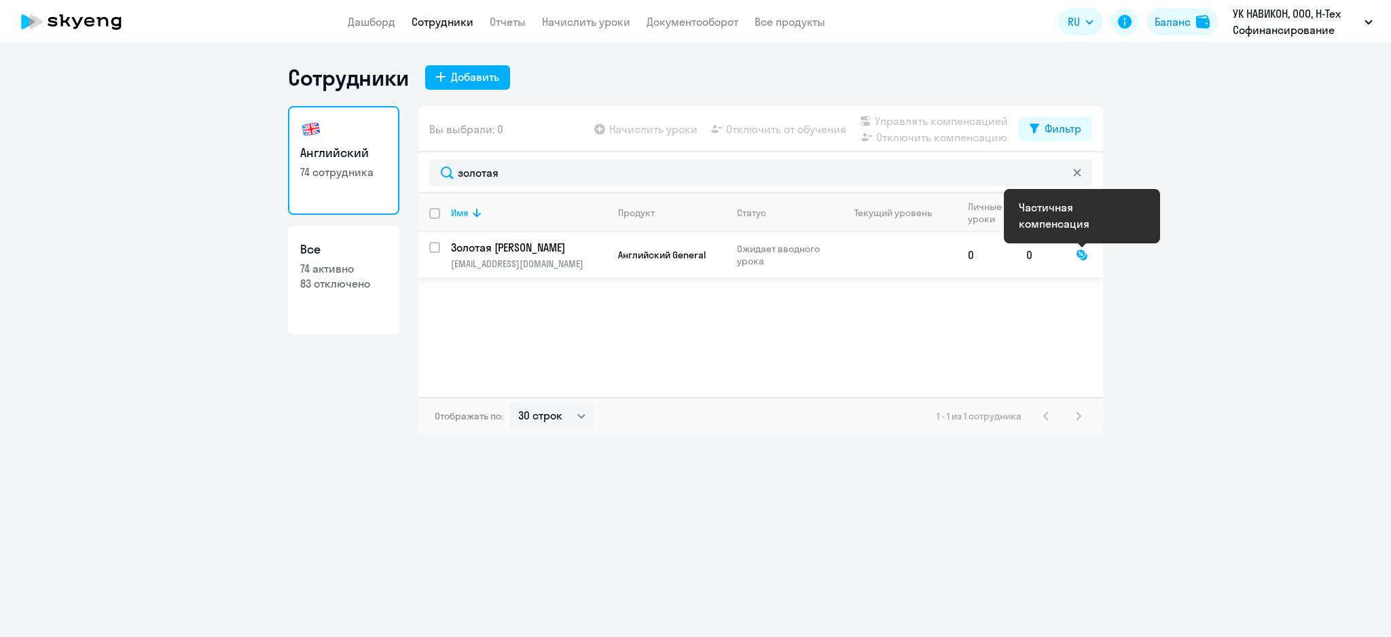
type input "золотая"
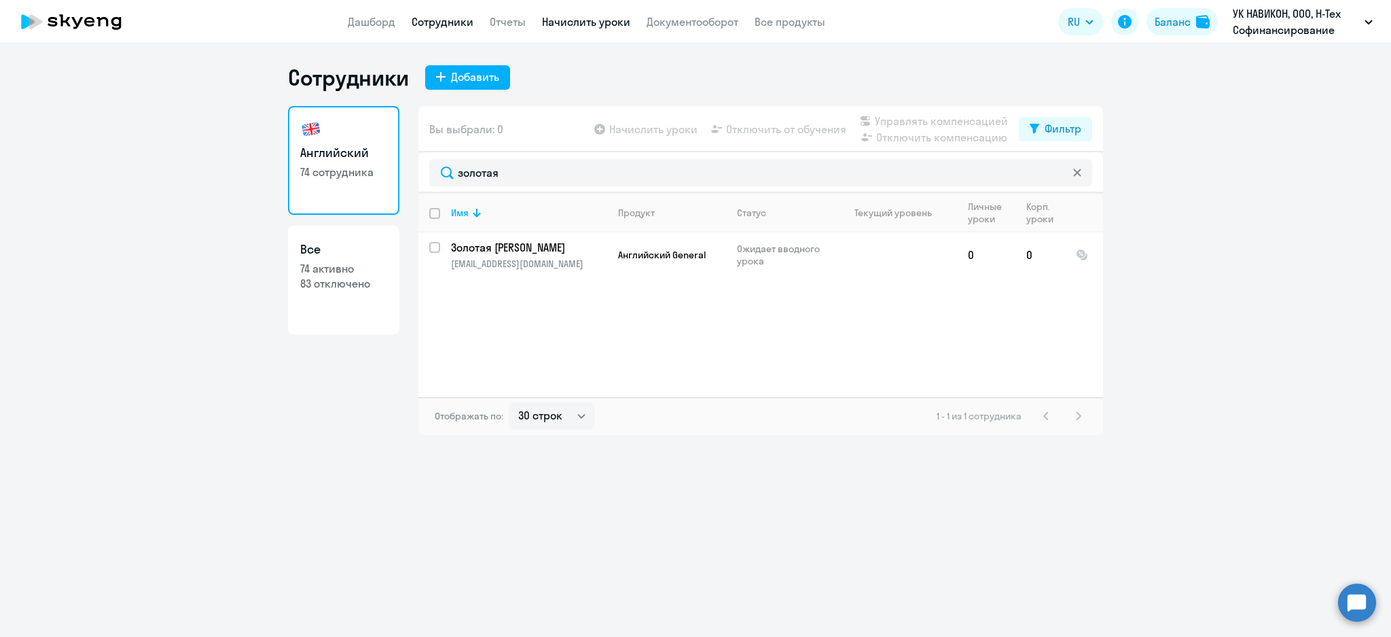
click at [584, 16] on link "Начислить уроки" at bounding box center [586, 22] width 88 height 14
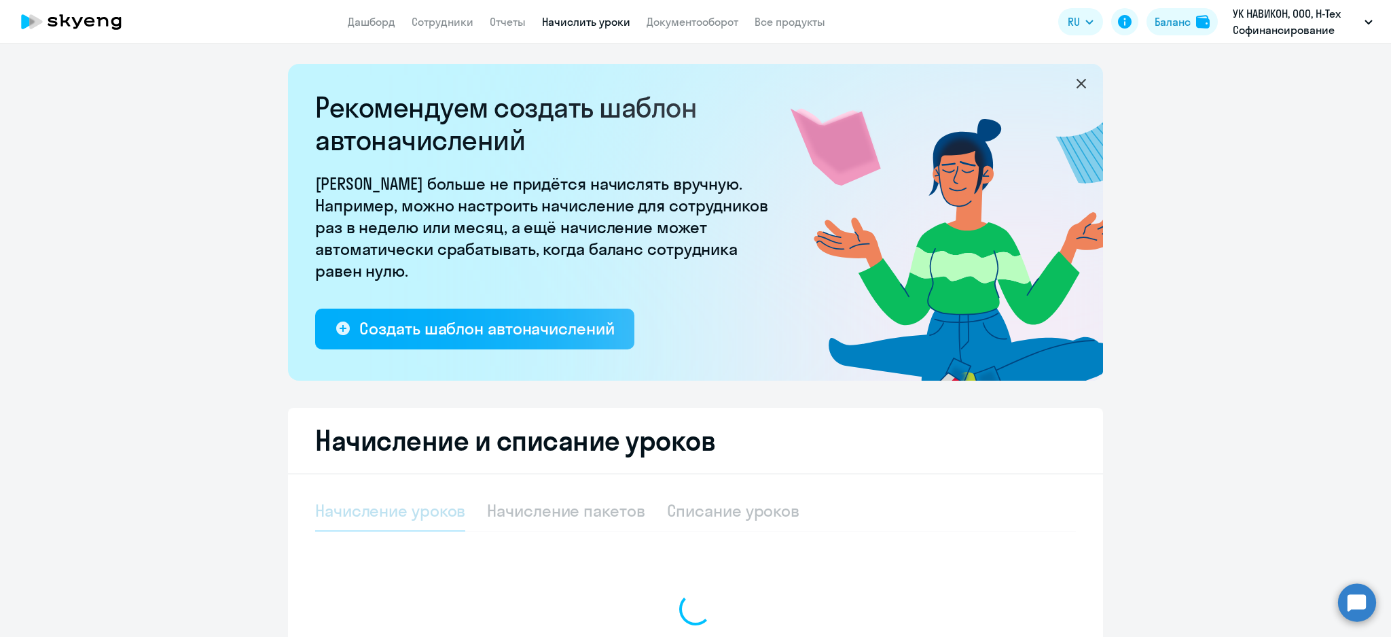
select select "10"
